Goal: Use online tool/utility: Utilize a website feature to perform a specific function

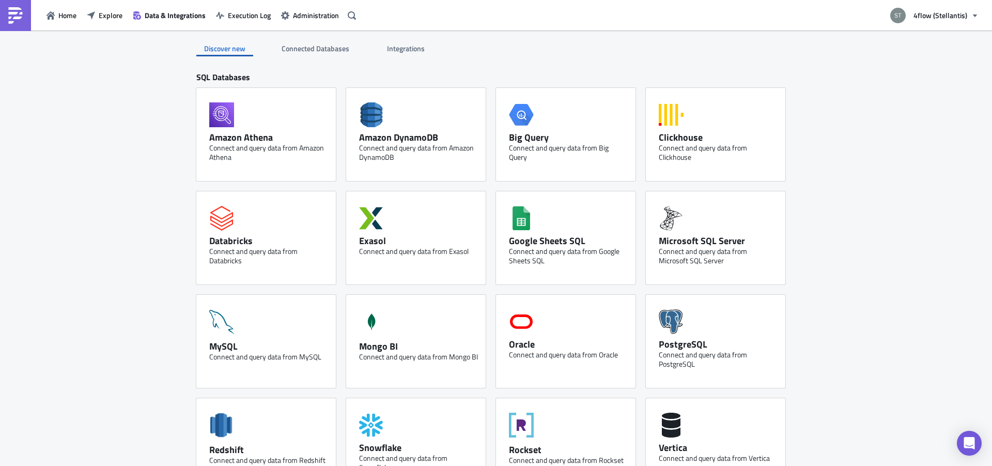
click at [122, 14] on span "Explore" at bounding box center [111, 15] width 24 height 11
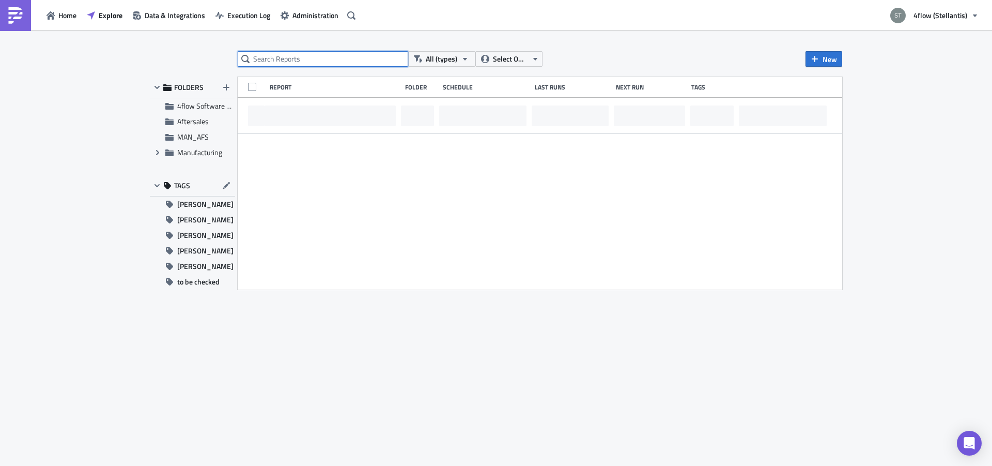
click at [300, 65] on input "text" at bounding box center [323, 59] width 171 height 16
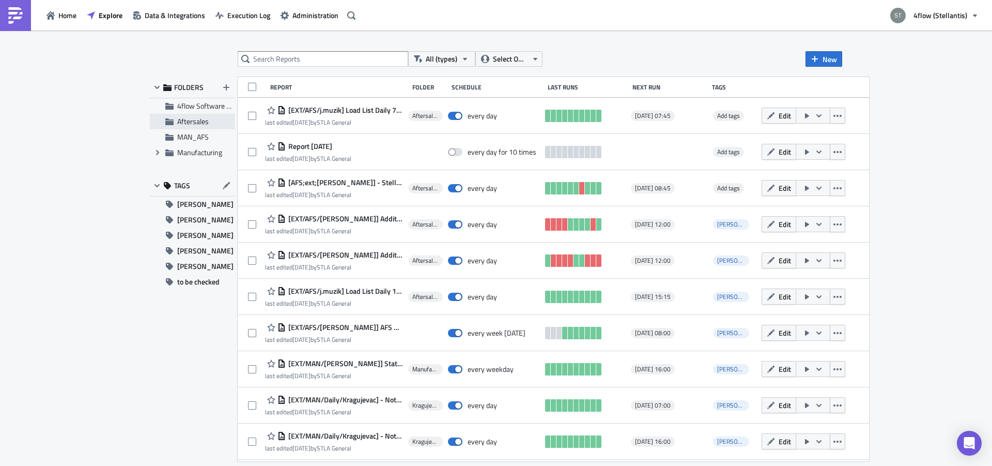
click at [194, 122] on span "Aftersales" at bounding box center [193, 121] width 32 height 11
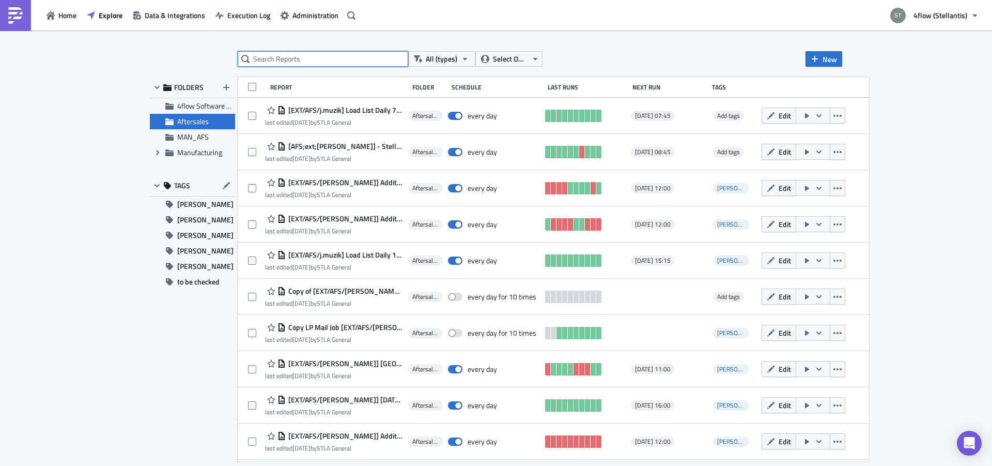
click at [347, 61] on input "text" at bounding box center [323, 59] width 171 height 16
type input "lp"
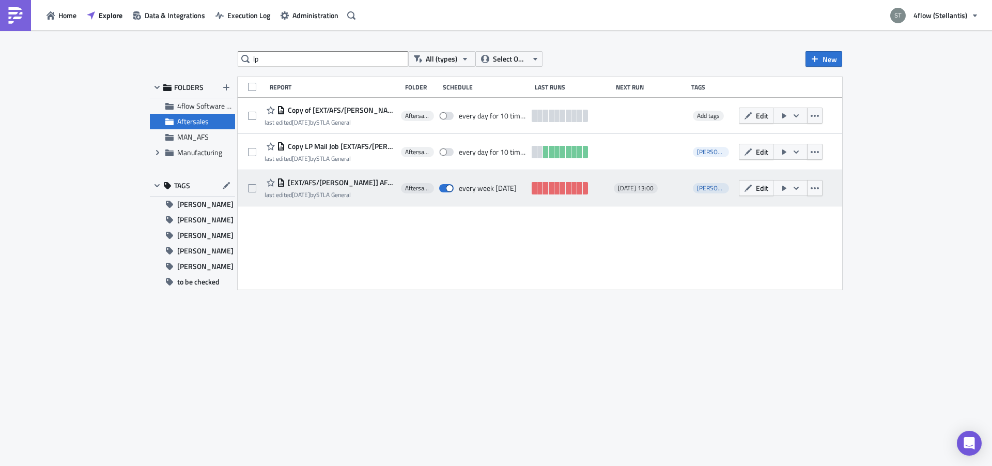
click at [373, 179] on span "[EXT/AFS/[PERSON_NAME]] AFS LPM Raw Data" at bounding box center [340, 182] width 111 height 9
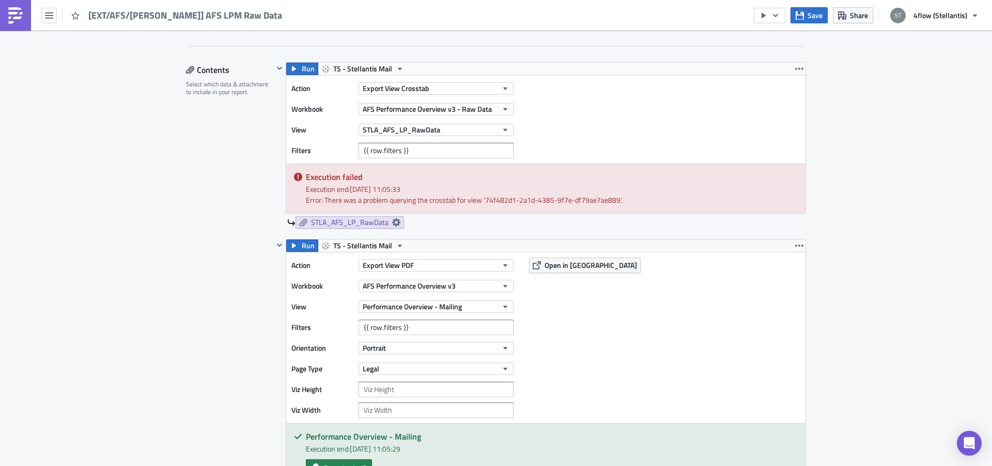
scroll to position [521, 0]
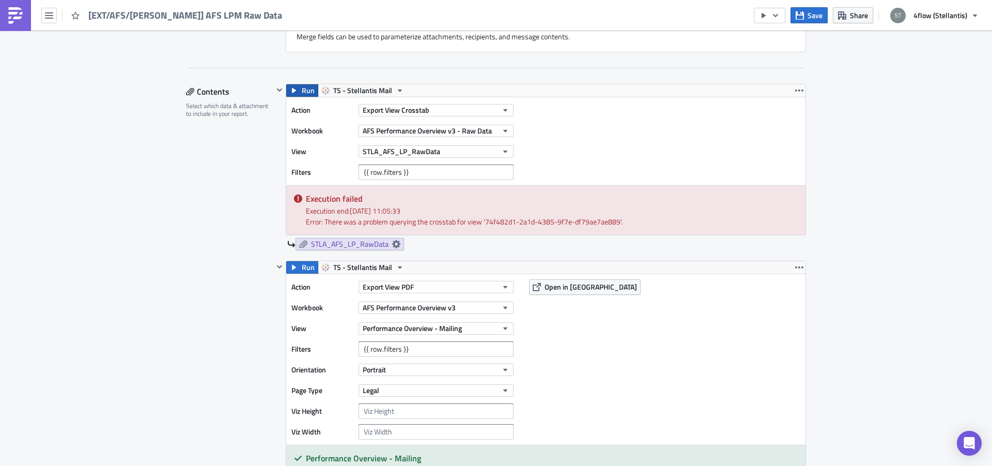
click at [304, 88] on span "Run" at bounding box center [308, 90] width 13 height 12
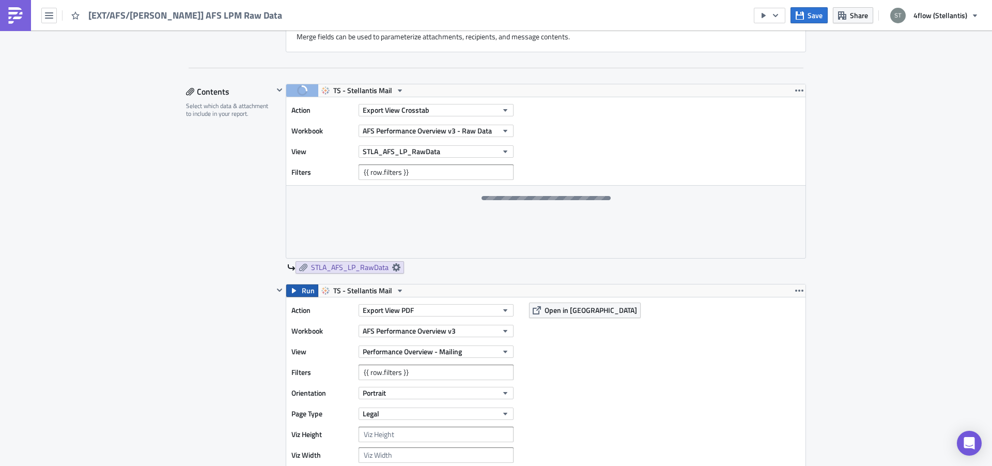
click at [302, 289] on span "Run" at bounding box center [308, 290] width 13 height 12
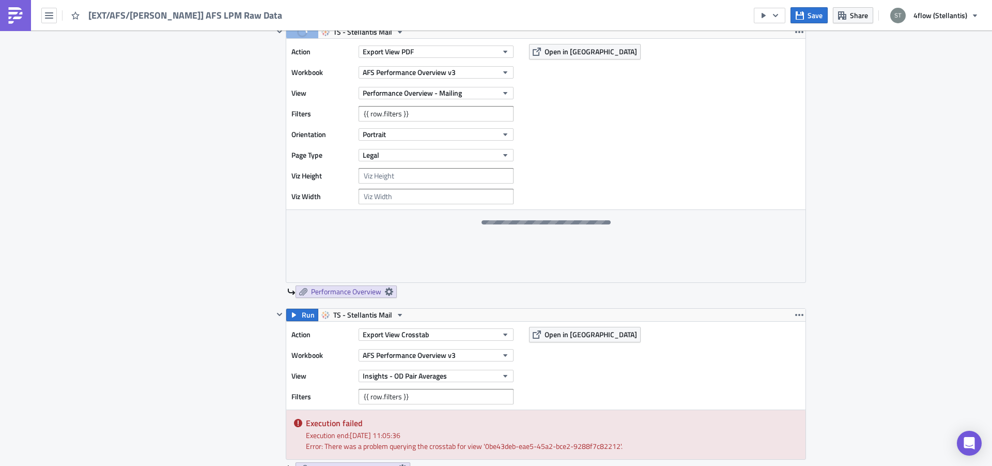
scroll to position [846, 0]
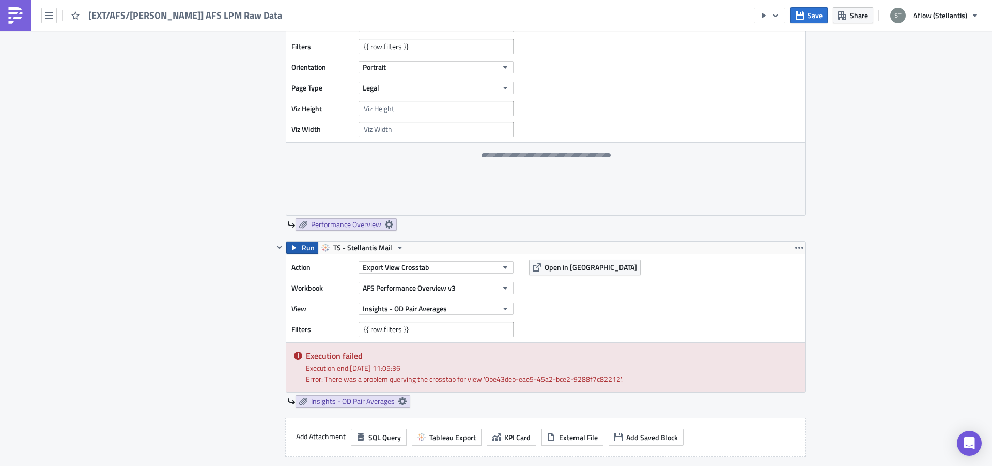
click at [296, 251] on button "Run" at bounding box center [302, 247] width 32 height 12
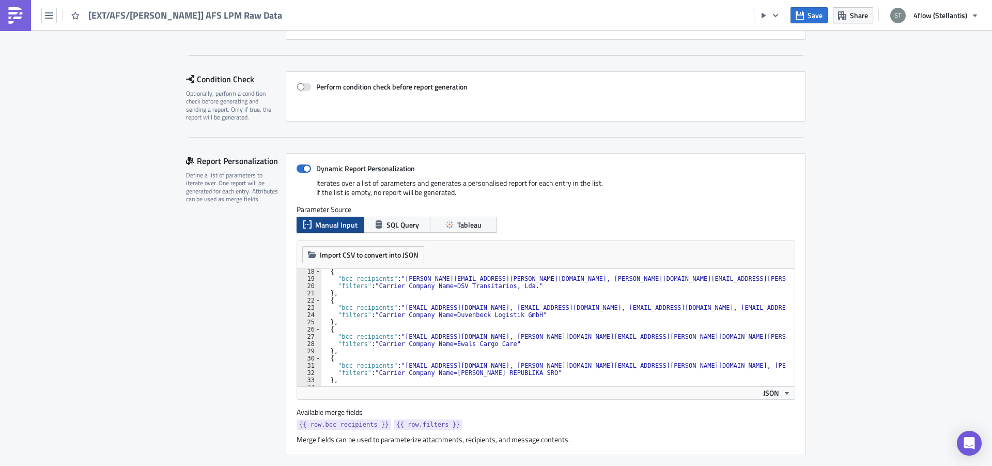
scroll to position [124, 0]
paste textarea "[EMAIL_ADDRESS][DOMAIN_NAME]"
type textarea ""bcc_recipients": "[EMAIL_ADDRESS][DOMAIN_NAME], [EMAIL_ADDRESS][DOMAIN_NAME], …"
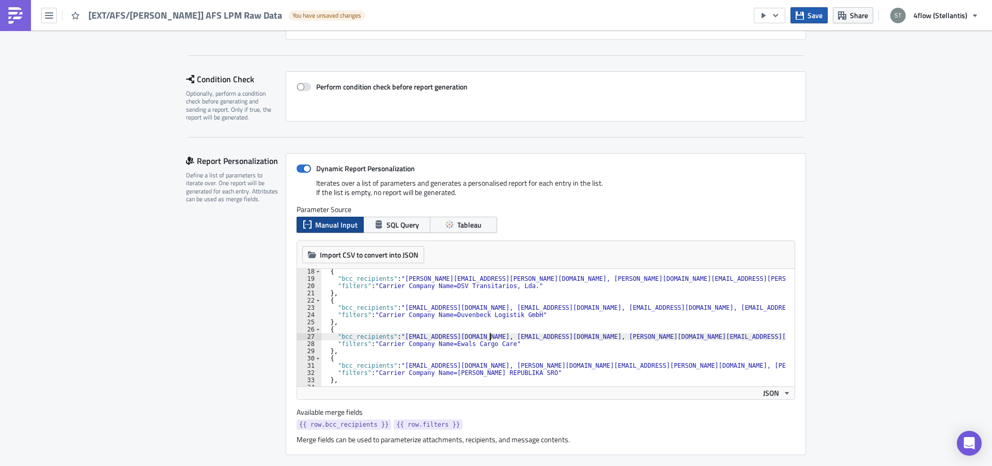
click at [808, 20] on button "Save" at bounding box center [809, 15] width 37 height 16
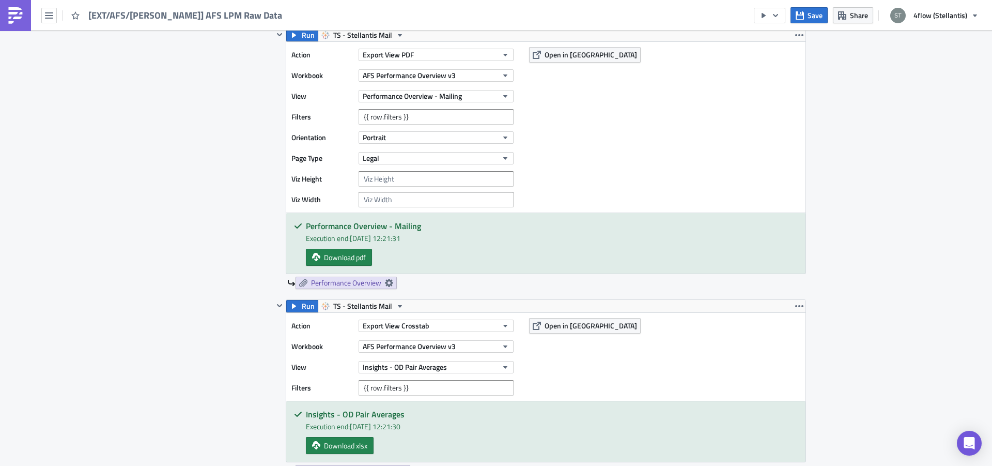
scroll to position [716, 0]
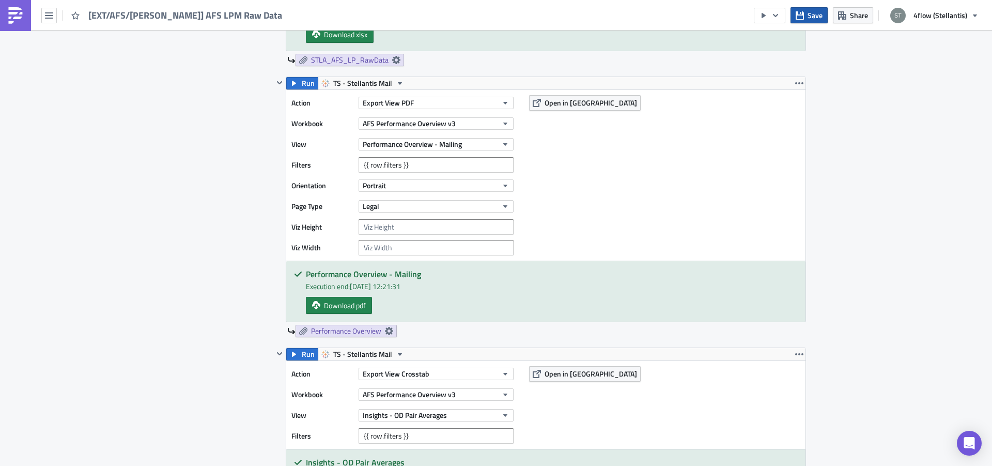
click at [816, 11] on span "Save" at bounding box center [815, 15] width 15 height 11
